Goal: Information Seeking & Learning: Learn about a topic

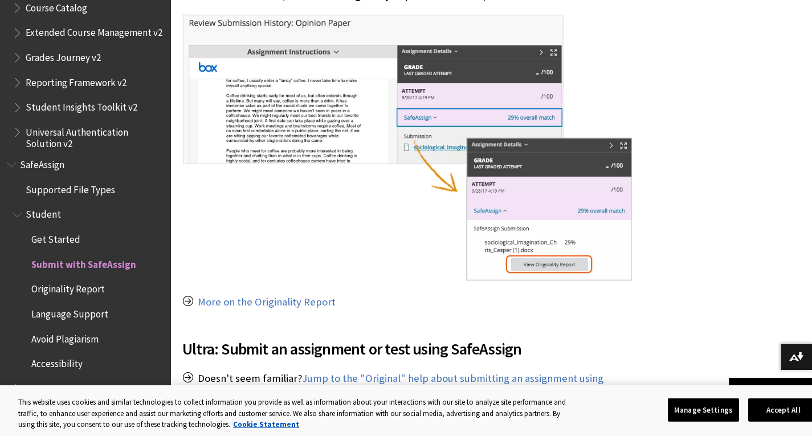
scroll to position [1043, 0]
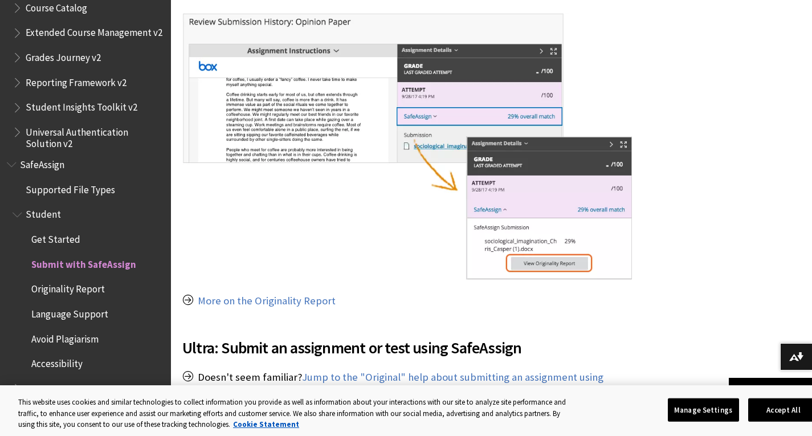
click at [66, 293] on span "Originality Report" at bounding box center [68, 287] width 74 height 15
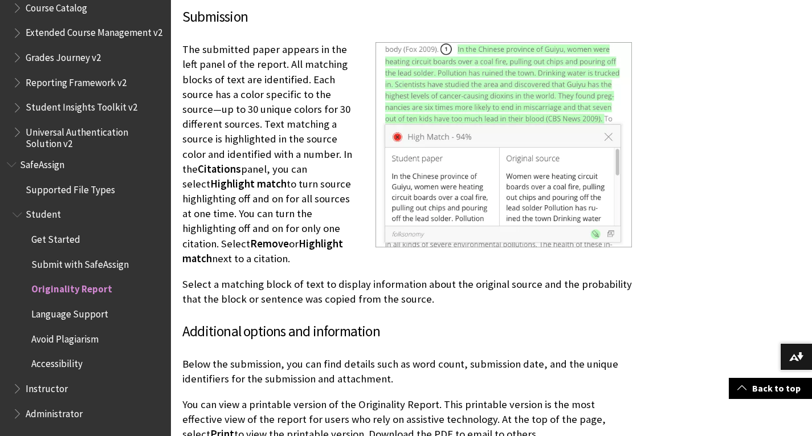
scroll to position [2809, 0]
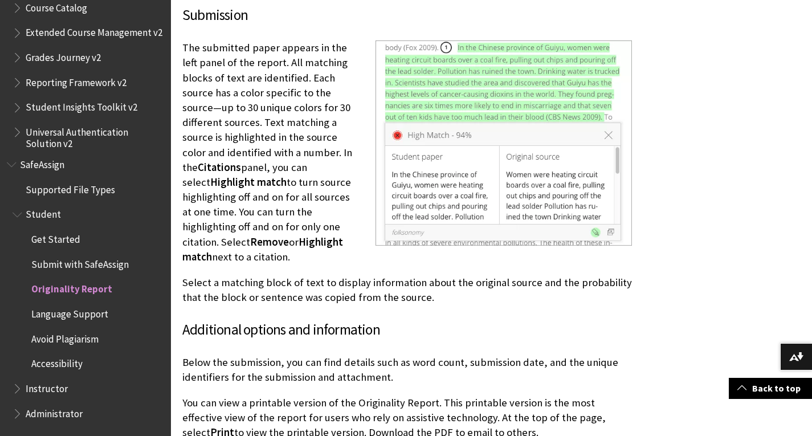
click at [59, 337] on span "Avoid Plagiarism" at bounding box center [64, 336] width 67 height 15
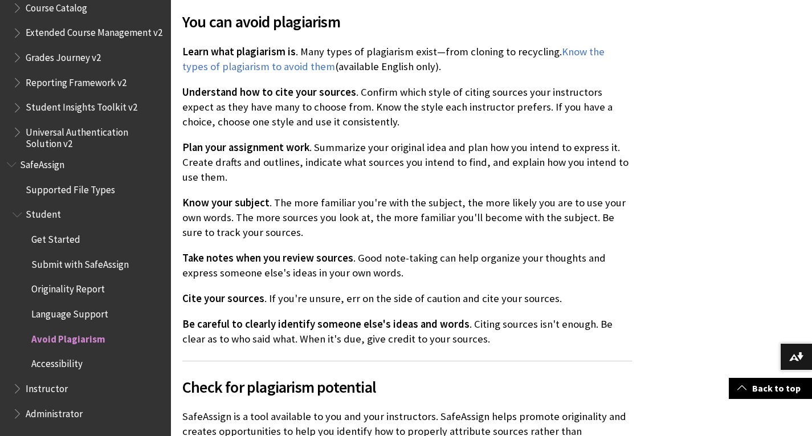
scroll to position [512, 0]
click at [48, 166] on span "SafeAssign" at bounding box center [42, 162] width 44 height 15
